Goal: Transaction & Acquisition: Purchase product/service

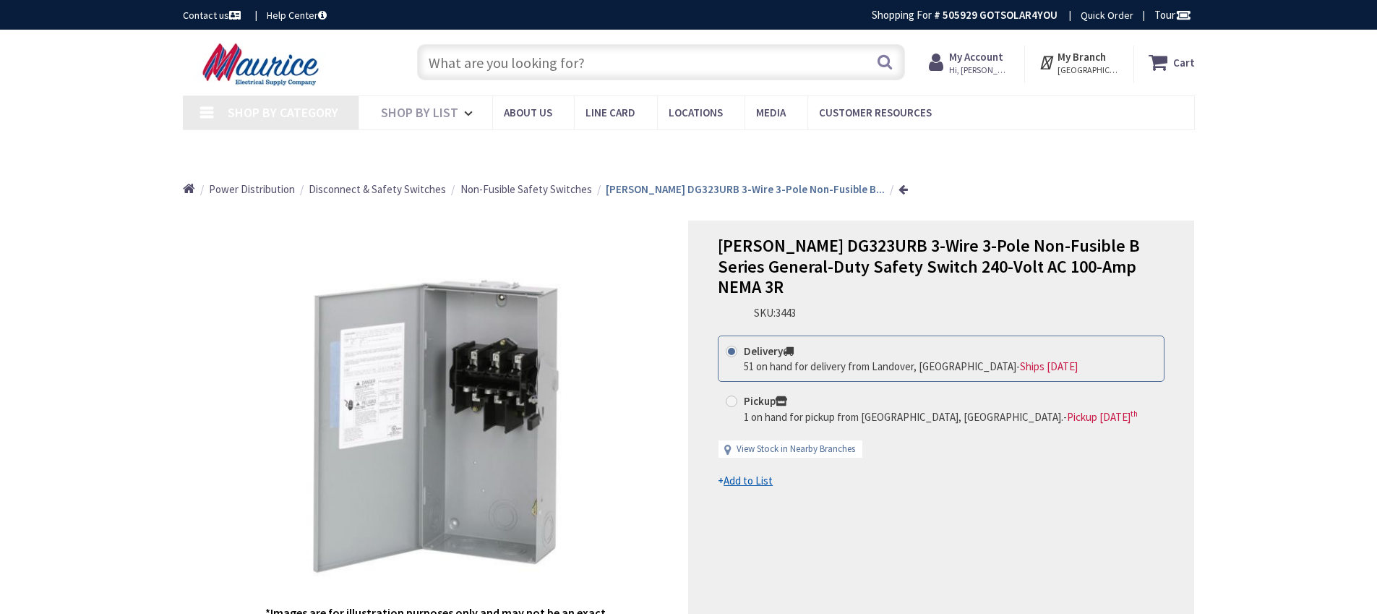
type input "Little River Tpke, [GEOGRAPHIC_DATA], [GEOGRAPHIC_DATA] 20105, [GEOGRAPHIC_DATA]"
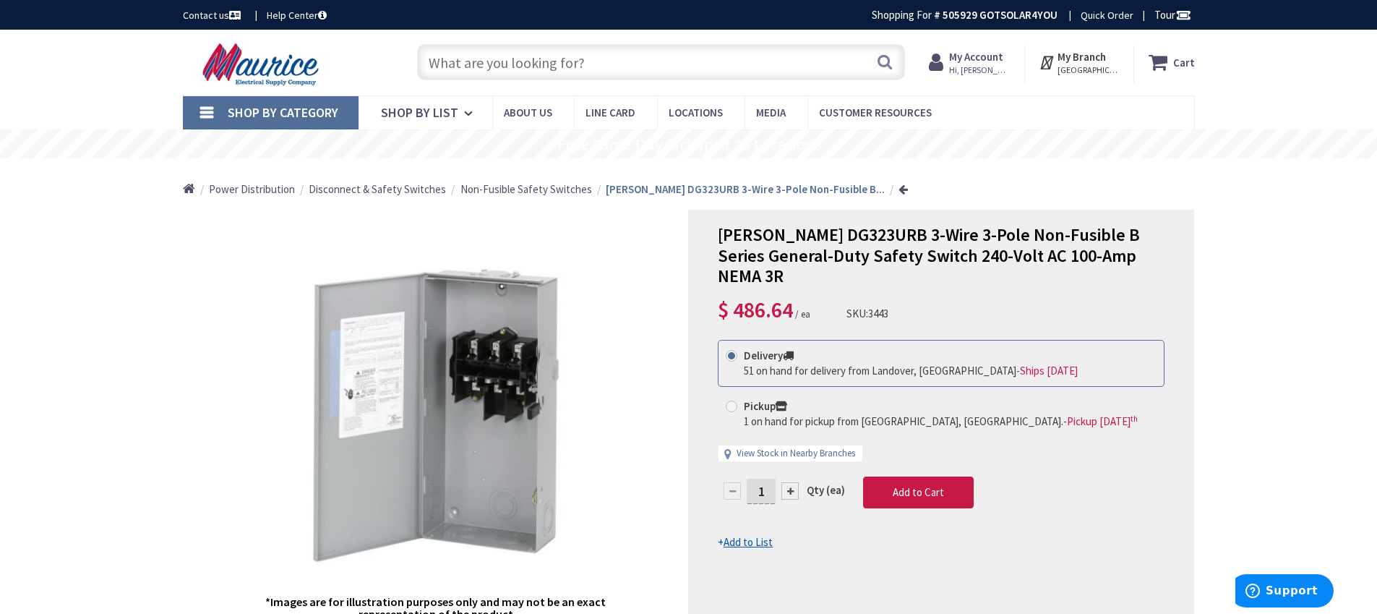
click at [1097, 64] on span "[GEOGRAPHIC_DATA], [GEOGRAPHIC_DATA]" at bounding box center [1088, 70] width 61 height 12
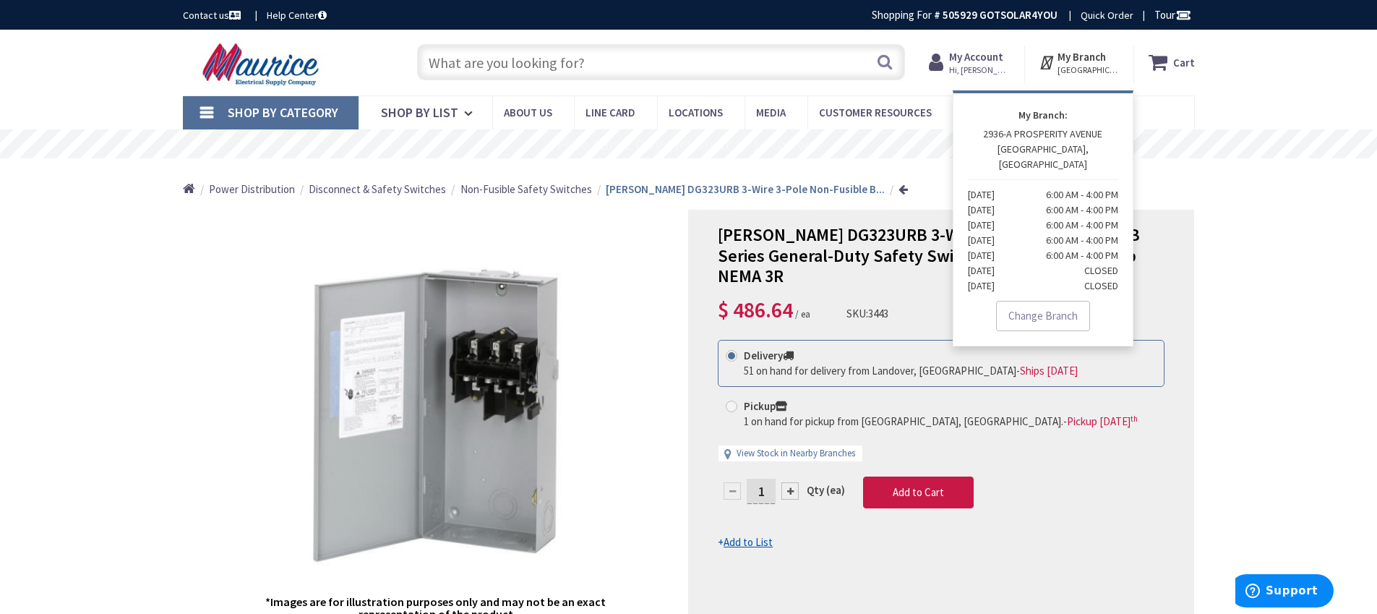
click at [1005, 73] on span "Hi, [PERSON_NAME]" at bounding box center [979, 70] width 61 height 12
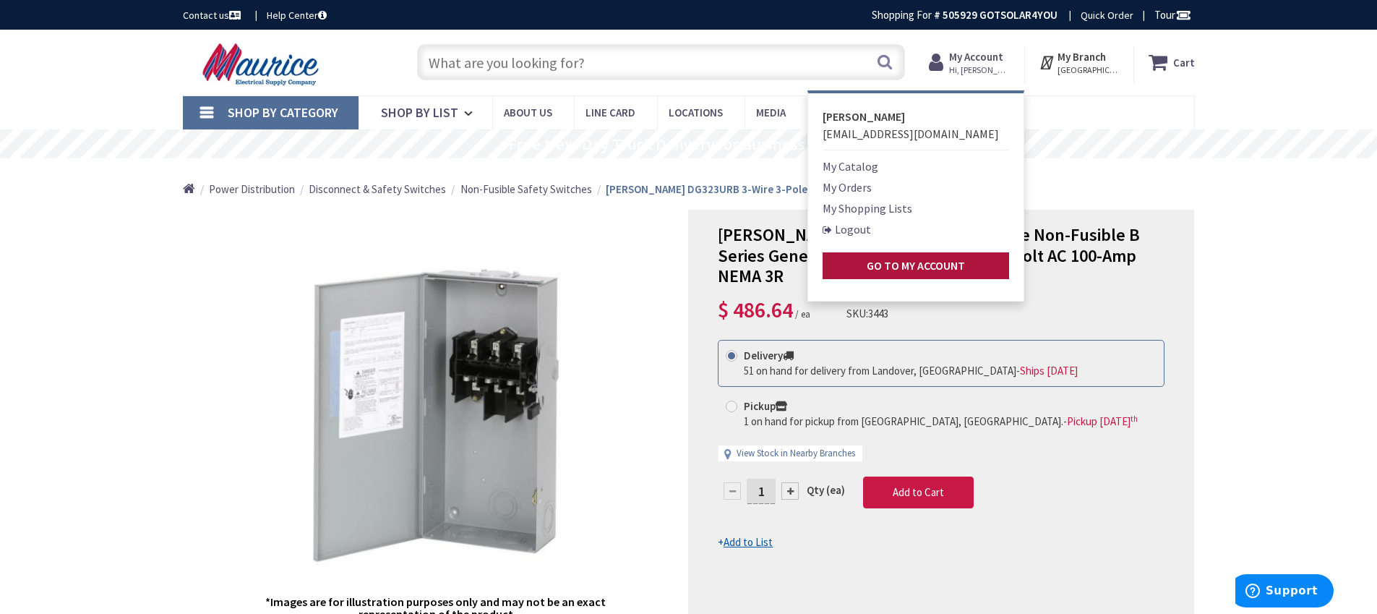
click at [881, 261] on strong "Go to My Account" at bounding box center [916, 265] width 98 height 14
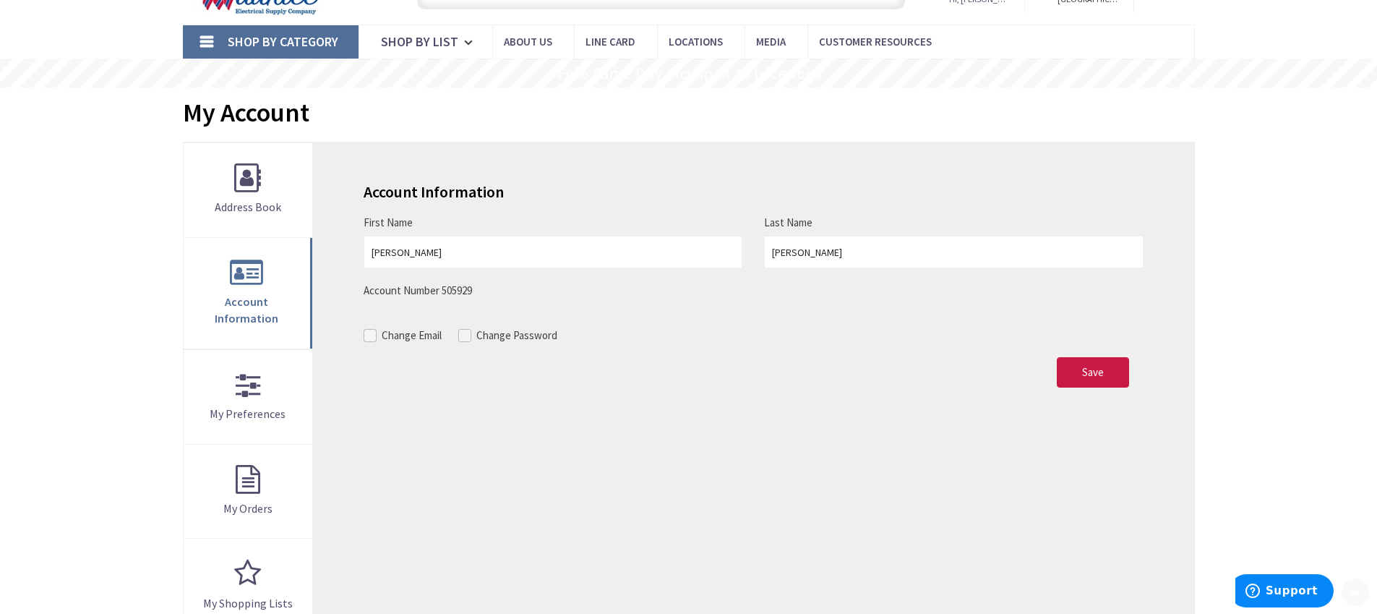
scroll to position [83, 0]
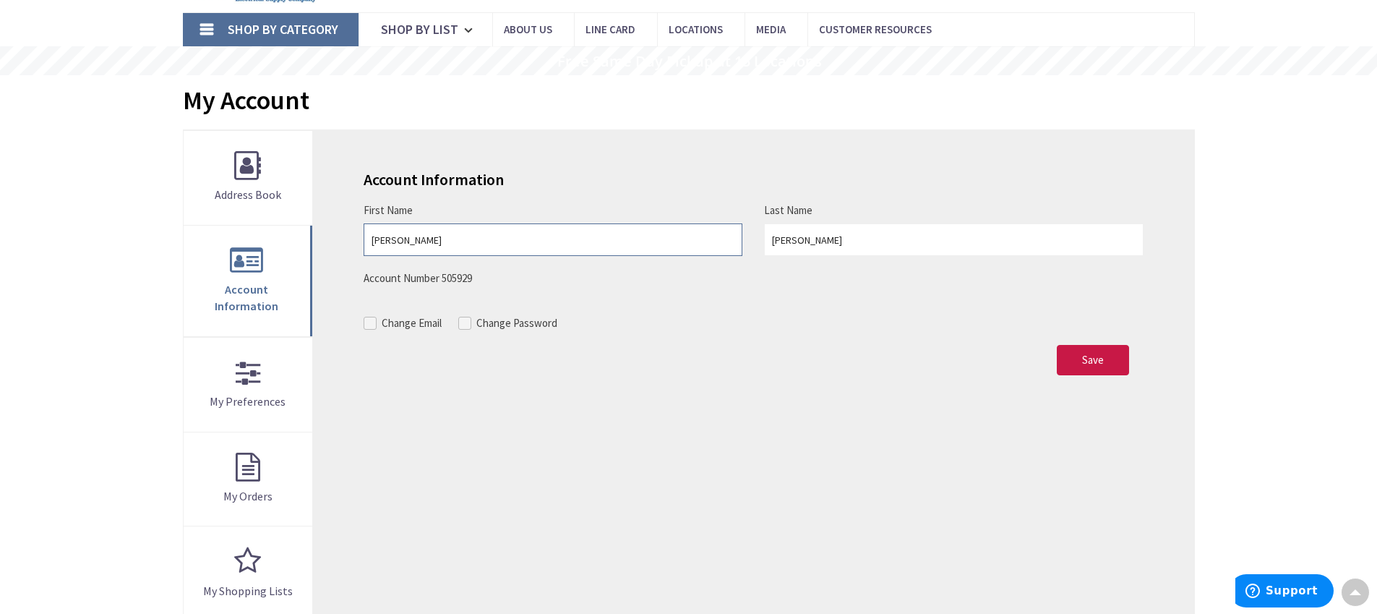
click at [451, 239] on input "Lakshmanan" at bounding box center [553, 239] width 379 height 33
click at [424, 424] on div "Account Information First Name Lakshmanan Last Name Ramamoorthi Account Number …" at bounding box center [753, 470] width 880 height 680
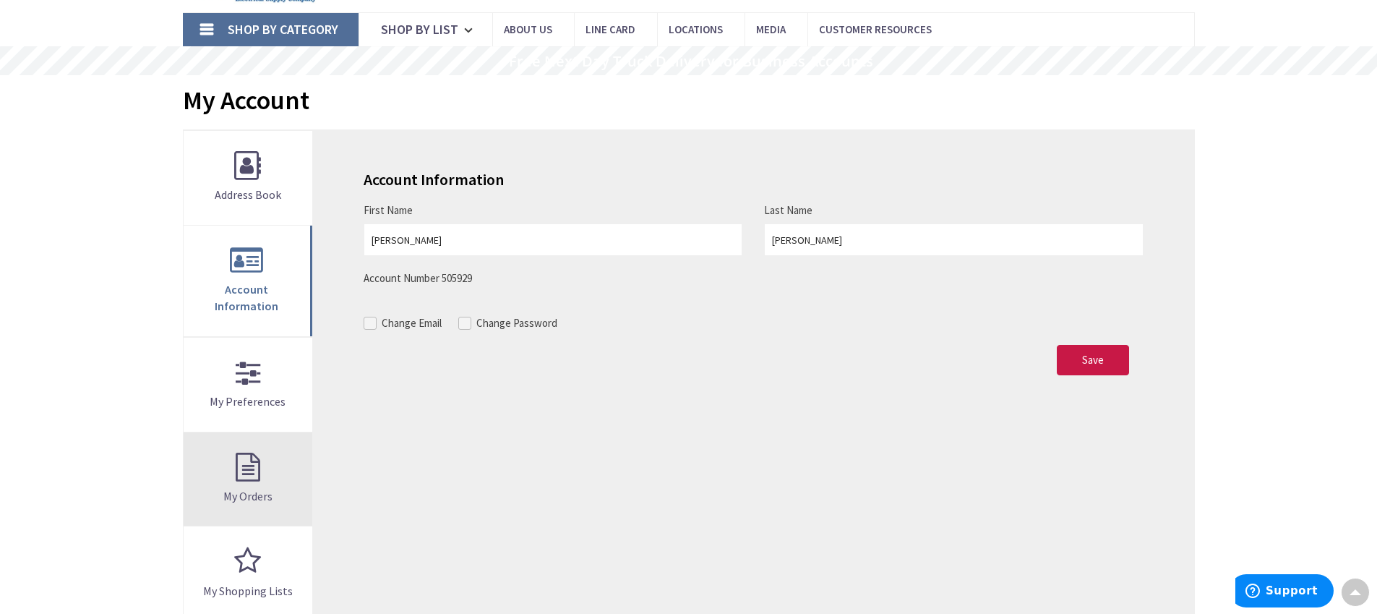
click at [260, 455] on link "My Orders" at bounding box center [248, 479] width 129 height 94
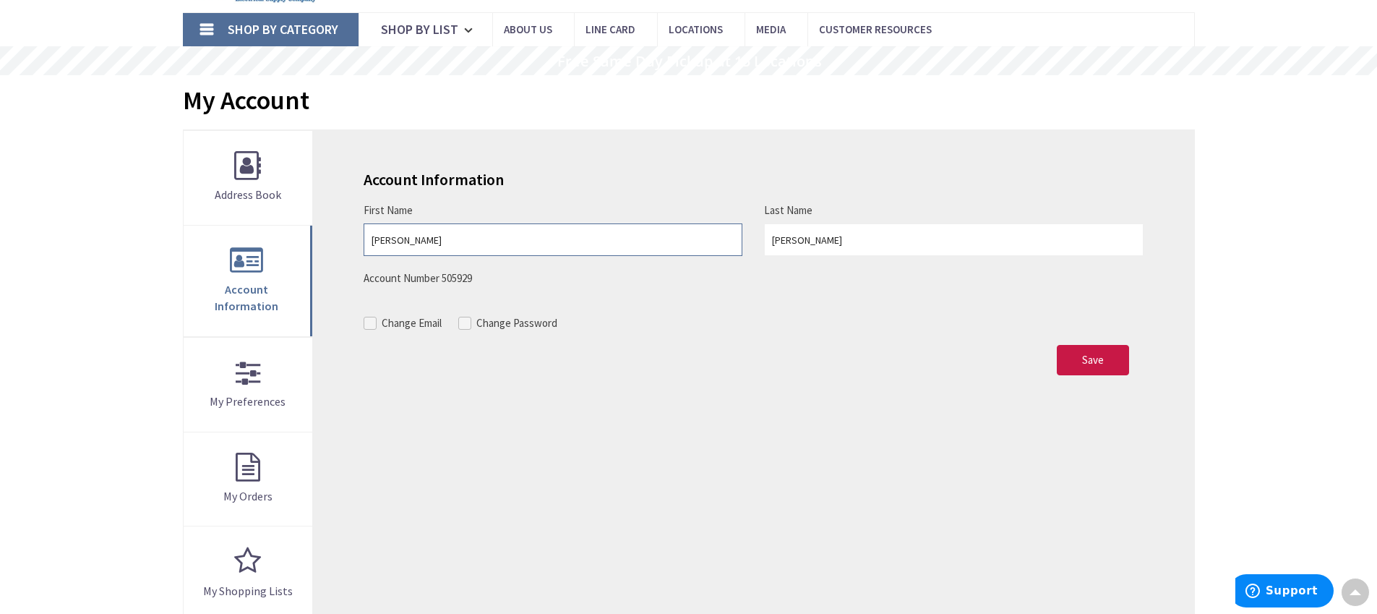
click at [408, 243] on input "[PERSON_NAME]" at bounding box center [553, 239] width 379 height 33
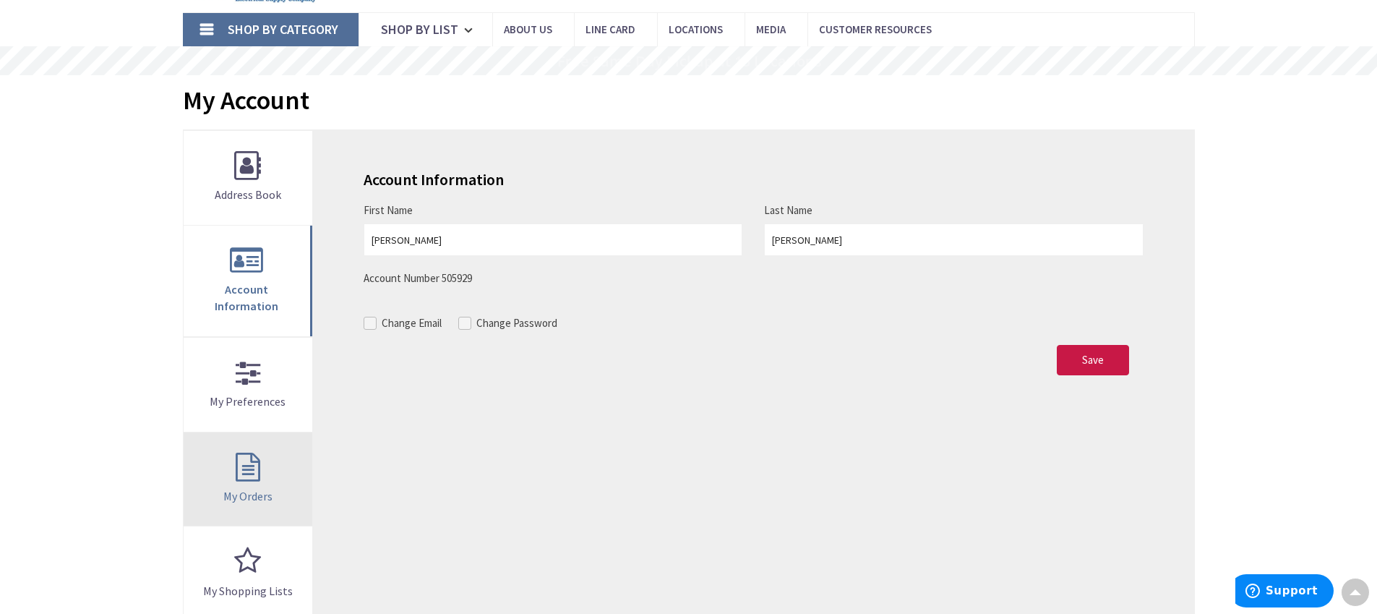
drag, startPoint x: 388, startPoint y: 467, endPoint x: 291, endPoint y: 466, distance: 97.6
click at [388, 467] on div "Account Information First Name Lakshmanan Last Name Ramamoorthi Account Number …" at bounding box center [753, 470] width 880 height 680
click at [241, 466] on link "My Orders" at bounding box center [248, 479] width 129 height 94
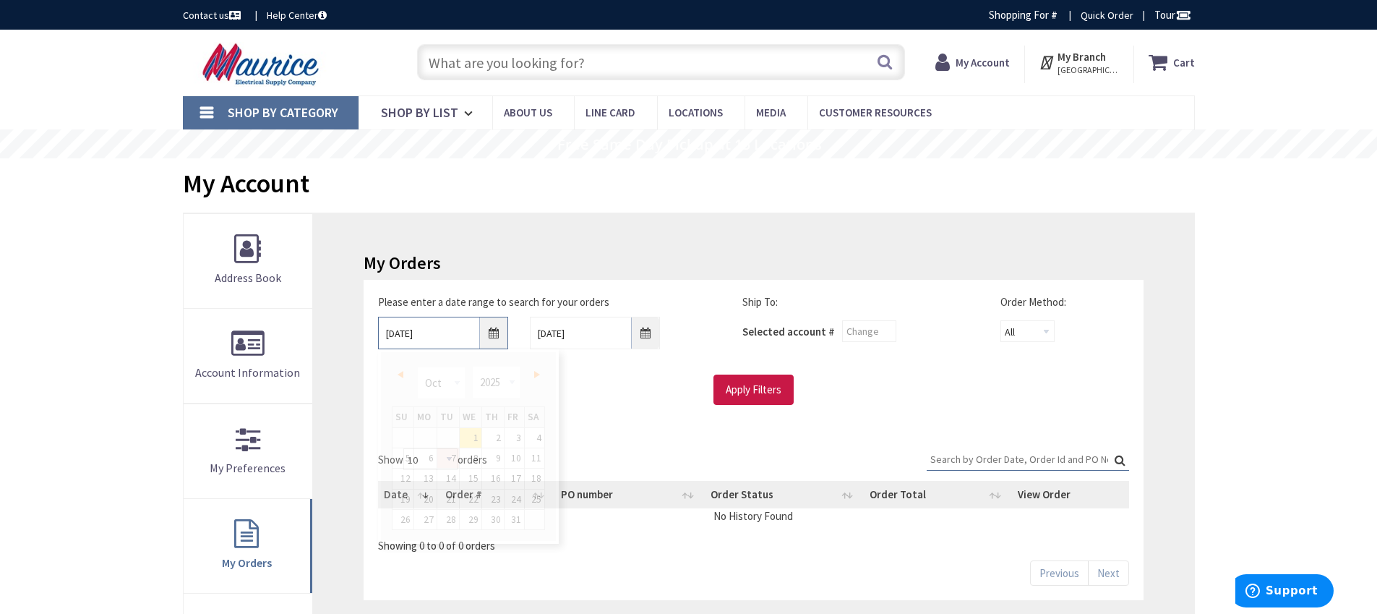
click at [489, 333] on input "10/1/2025" at bounding box center [443, 333] width 130 height 33
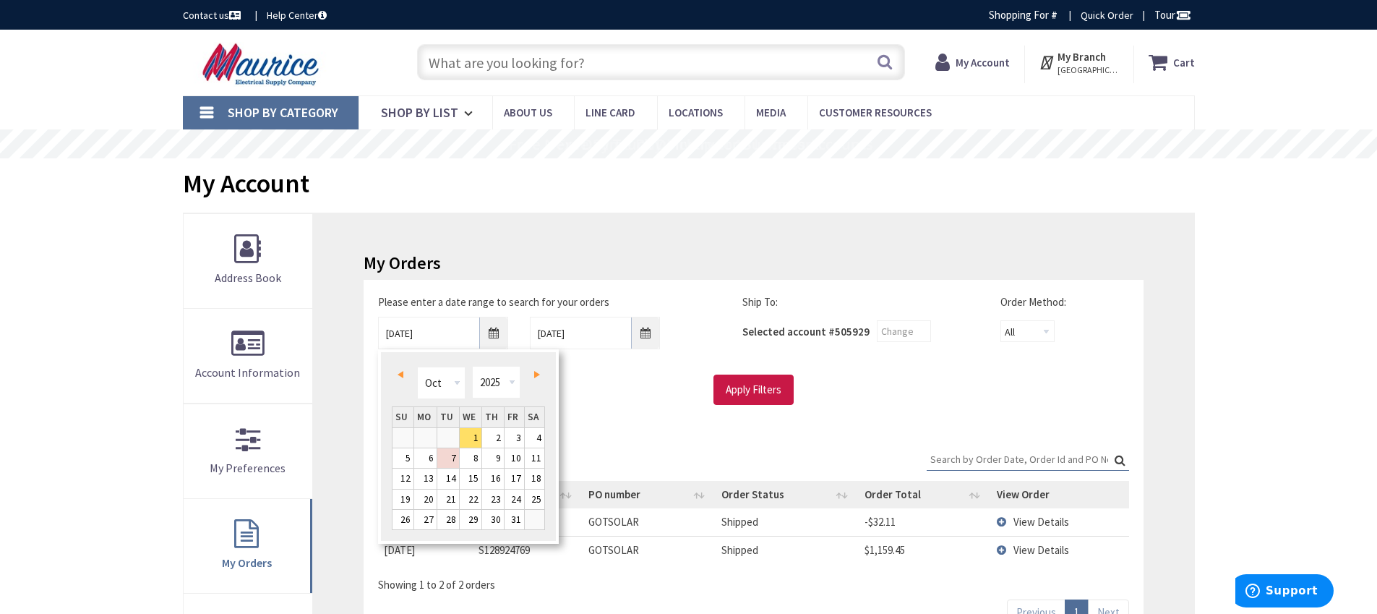
click at [403, 375] on span "Prev" at bounding box center [401, 374] width 6 height 7
click at [514, 440] on link "1" at bounding box center [515, 438] width 20 height 20
type input "08/01/2025"
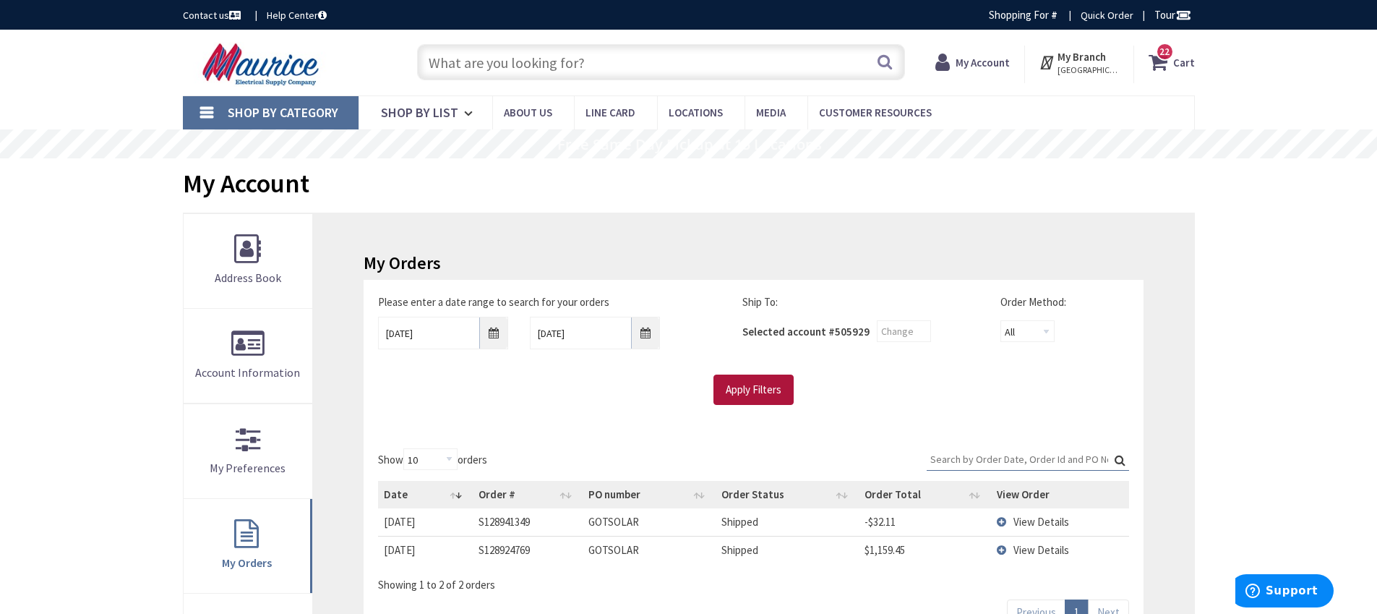
click at [748, 396] on input "Apply Filters" at bounding box center [753, 389] width 80 height 30
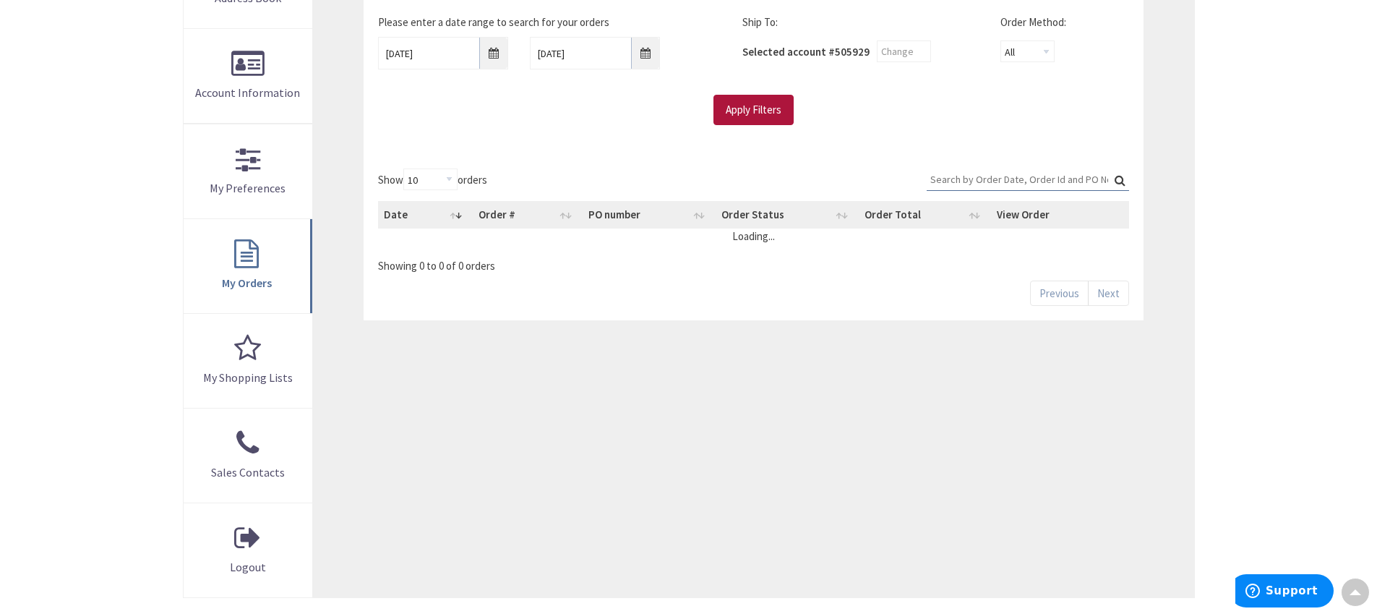
scroll to position [209, 0]
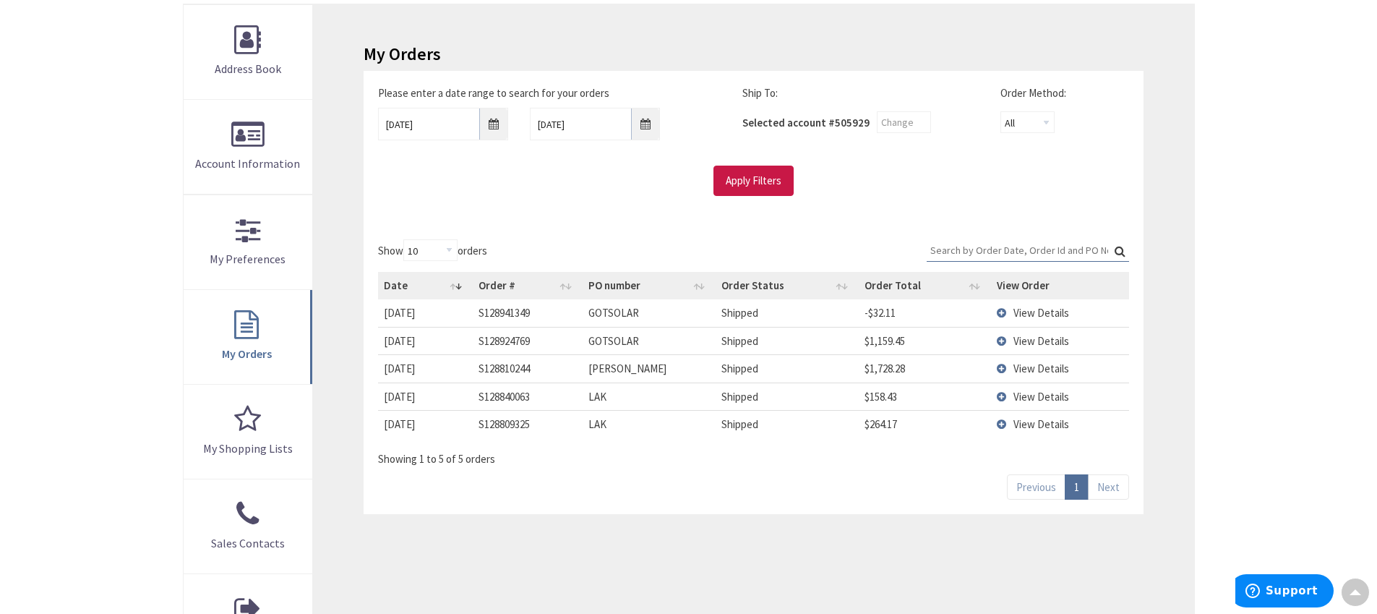
click at [1007, 312] on td "View Details" at bounding box center [1059, 312] width 137 height 27
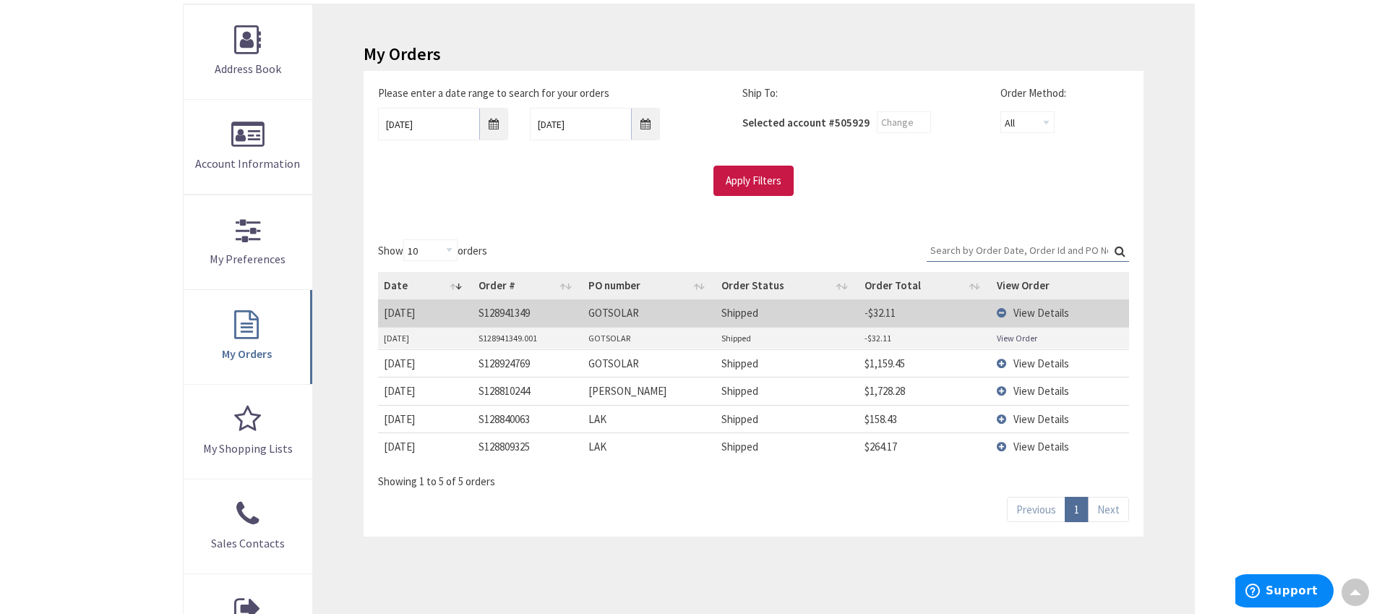
click at [1000, 337] on link "View Order" at bounding box center [1017, 338] width 40 height 12
click at [1105, 511] on link "Next" at bounding box center [1108, 509] width 41 height 25
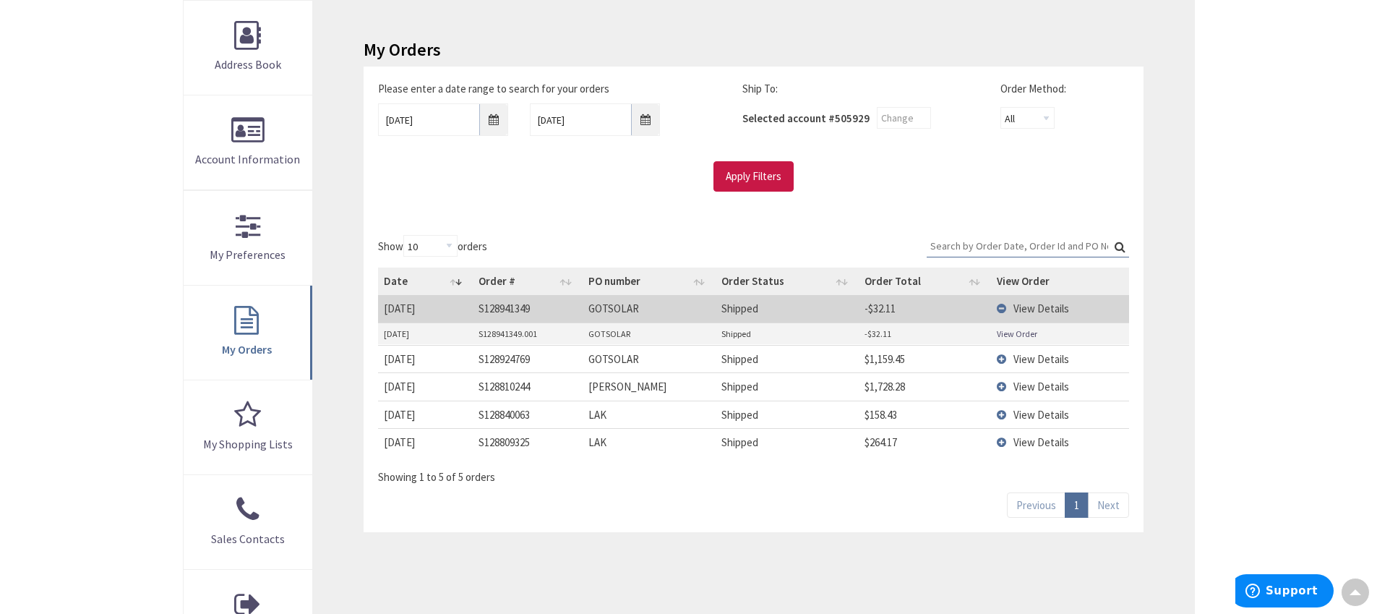
scroll to position [51, 0]
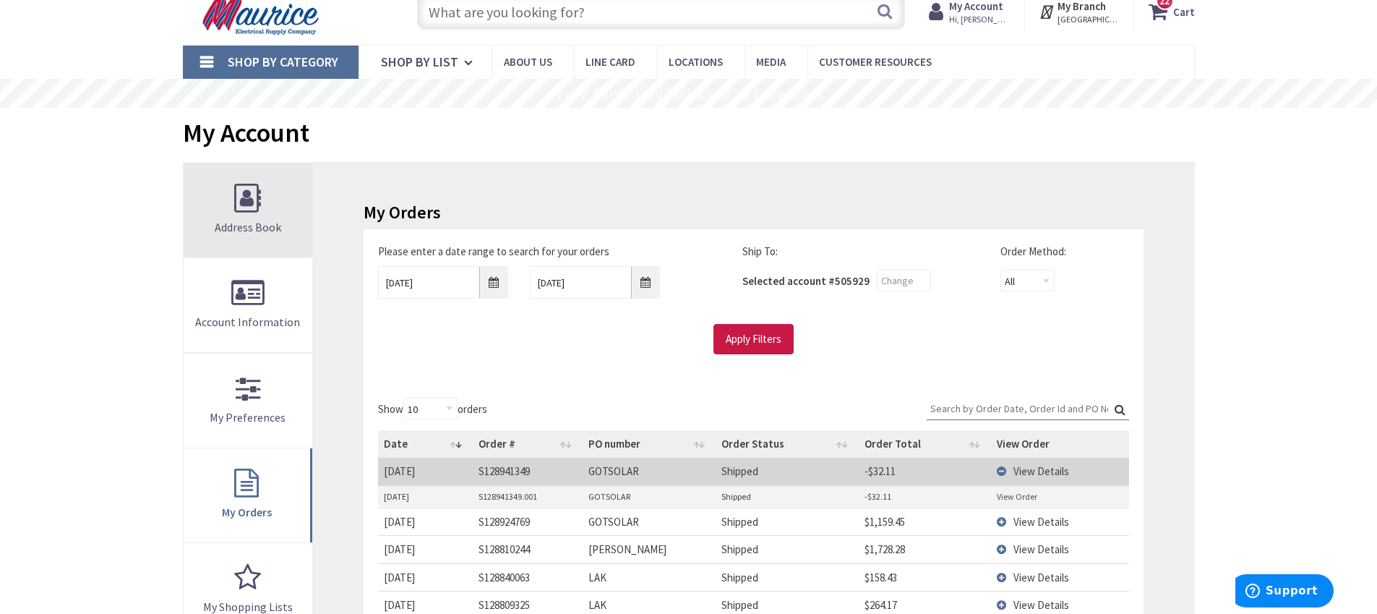
click at [273, 223] on span "Address Book" at bounding box center [248, 227] width 67 height 14
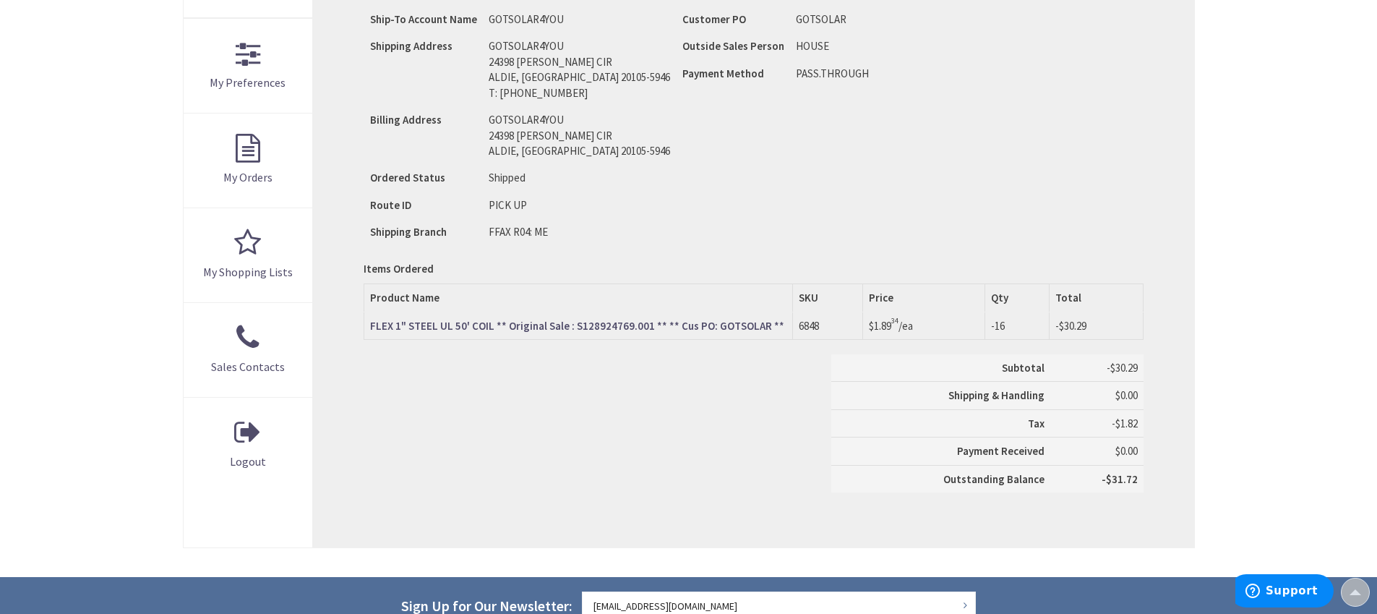
scroll to position [396, 0]
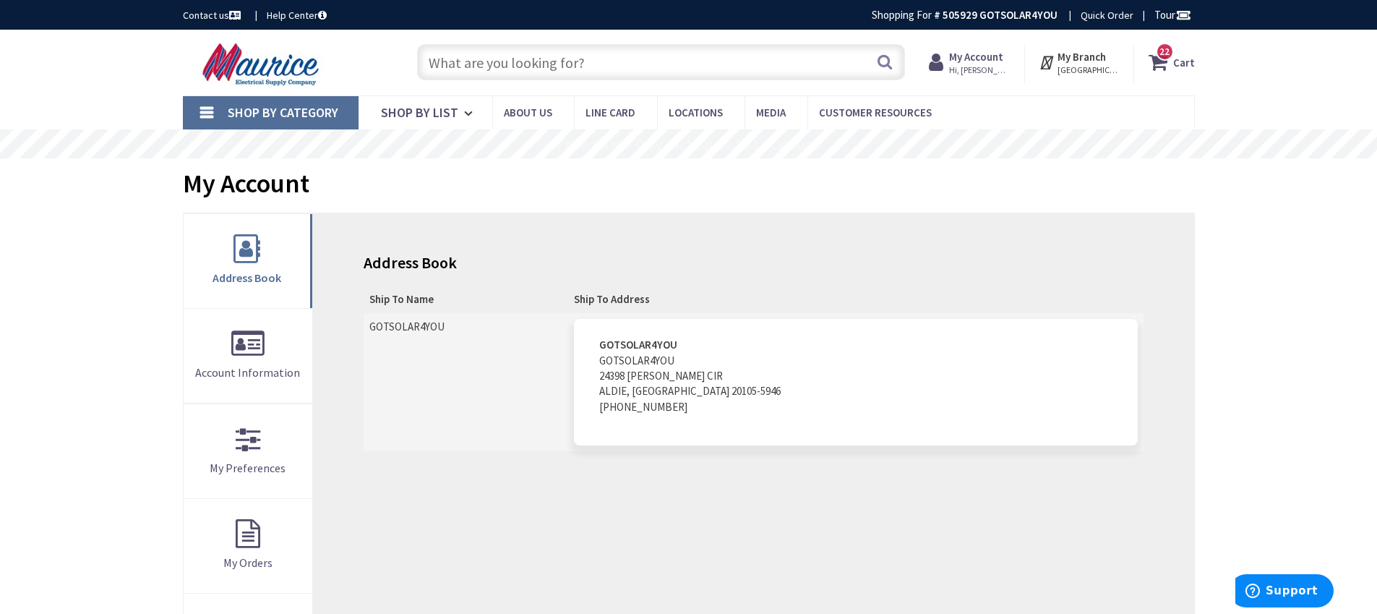
click at [463, 351] on td "GOTSOLAR4YOU" at bounding box center [466, 382] width 205 height 139
click at [421, 117] on span "Shop By List" at bounding box center [419, 112] width 77 height 17
click at [1175, 48] on div "22 22 items Cart My Cart 22 Close 22 items Cart Subtotal $3,373.86 Go to Checko…" at bounding box center [1164, 65] width 61 height 38
click at [1170, 54] on span "22" at bounding box center [1164, 52] width 10 height 12
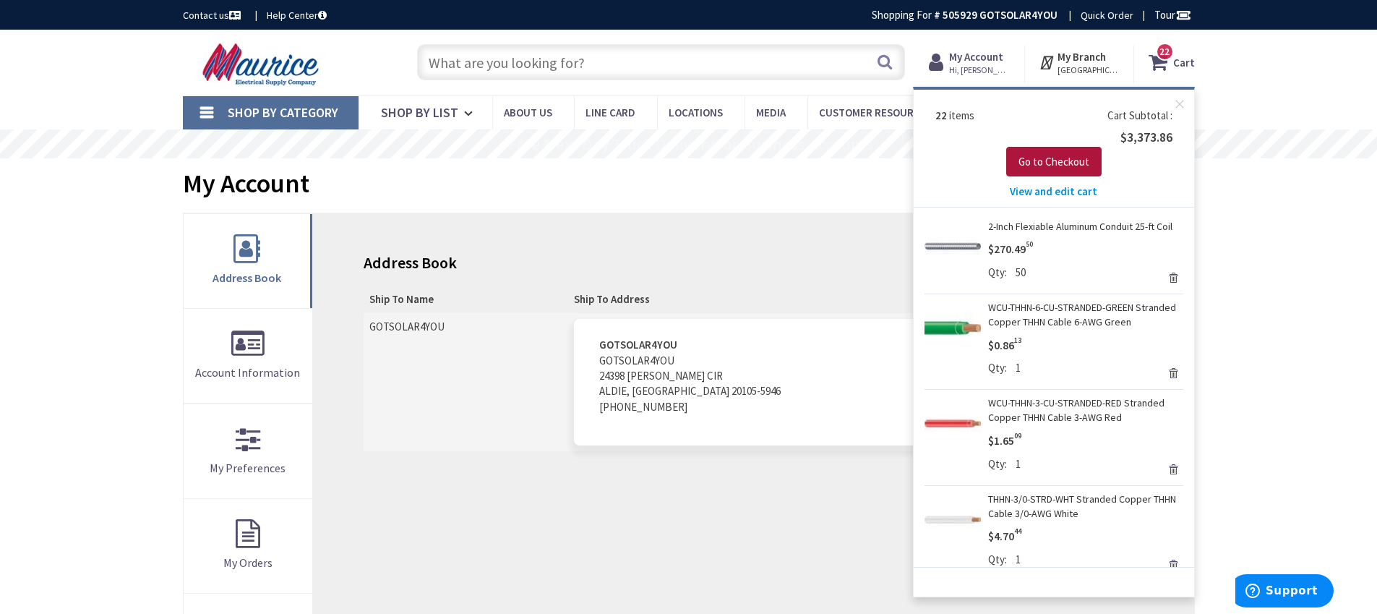
click at [1064, 159] on span "Go to Checkout" at bounding box center [1053, 162] width 71 height 14
